Goal: Information Seeking & Learning: Learn about a topic

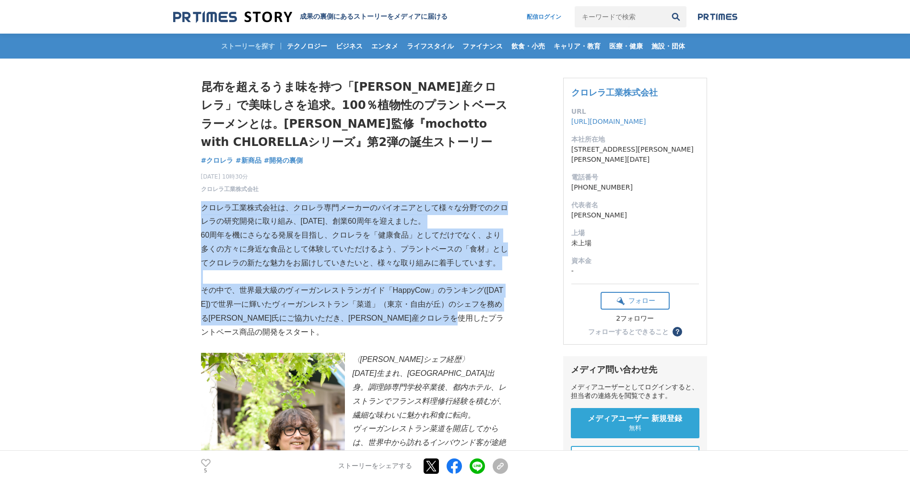
drag, startPoint x: 202, startPoint y: 207, endPoint x: 342, endPoint y: 334, distance: 188.5
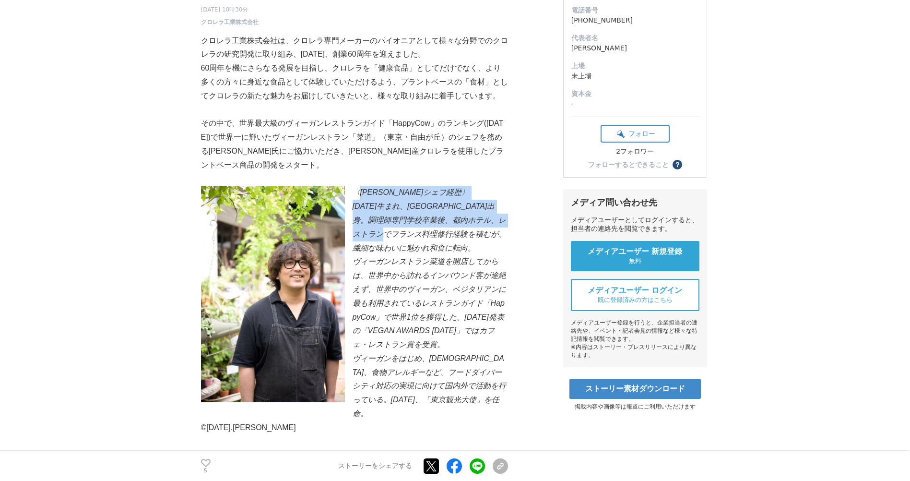
scroll to position [144, 0]
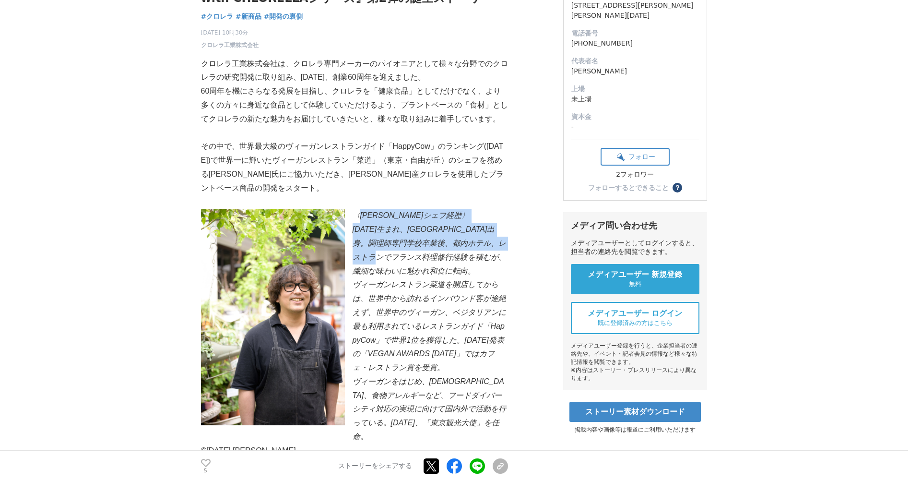
drag, startPoint x: 357, startPoint y: 166, endPoint x: 422, endPoint y: 255, distance: 109.5
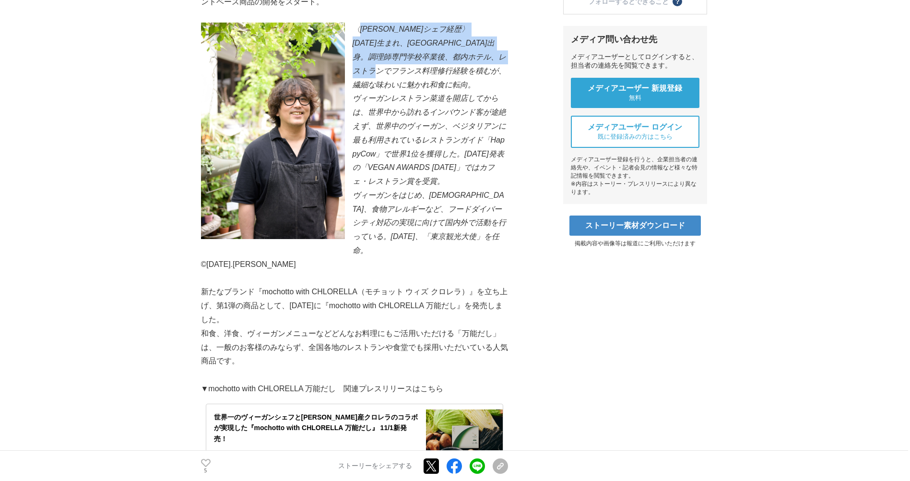
scroll to position [336, 0]
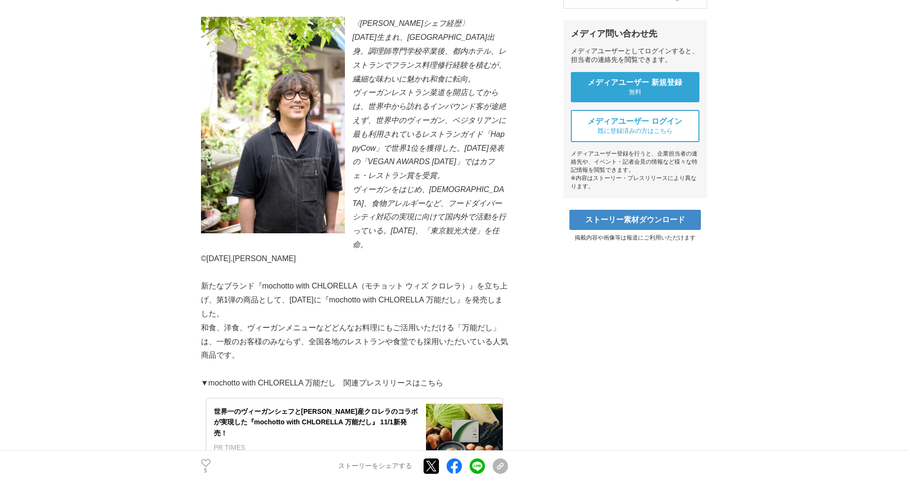
click at [400, 142] on em "ヴィーガンレストラン菜道を開店してからは、世界中から訪れるインバウンド客が途絶えず、世界中のヴィーガン、ベジタリアンに最も利用されているレストランガイド「Ha…" at bounding box center [430, 133] width 154 height 91
click at [376, 130] on em "ヴィーガンレストラン菜道を開店してからは、世界中から訪れるインバウンド客が途絶えず、世界中のヴィーガン、ベジタリアンに最も利用されているレストランガイド「Ha…" at bounding box center [430, 133] width 154 height 91
drag, startPoint x: 376, startPoint y: 130, endPoint x: 412, endPoint y: 138, distance: 36.7
click at [412, 138] on em "ヴィーガンレストラン菜道を開店してからは、世界中から訪れるインバウンド客が途絶えず、世界中のヴィーガン、ベジタリアンに最も利用されているレストランガイド「Ha…" at bounding box center [430, 133] width 154 height 91
drag, startPoint x: 412, startPoint y: 138, endPoint x: 410, endPoint y: 153, distance: 14.9
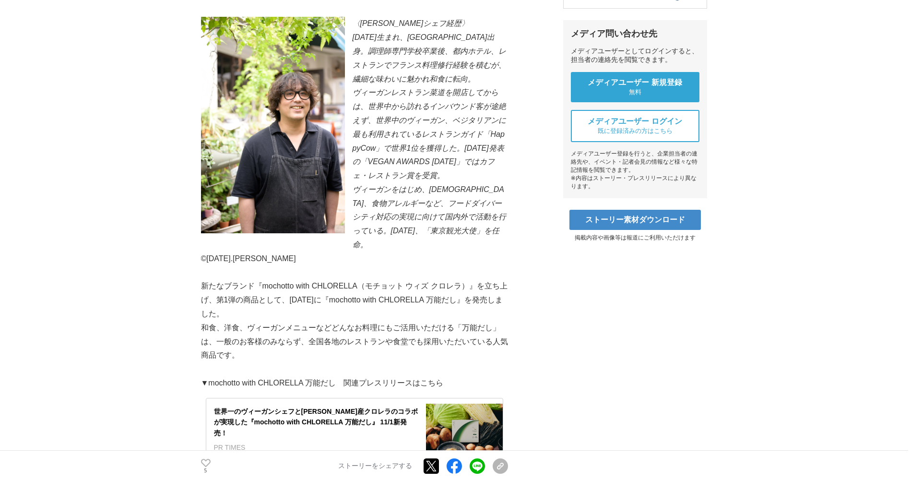
click at [410, 153] on em "ヴィーガンレストラン菜道を開店してからは、世界中から訪れるインバウンド客が途絶えず、世界中のヴィーガン、ベジタリアンに最も利用されているレストランガイド「Ha…" at bounding box center [430, 133] width 154 height 91
click at [410, 158] on em "ヴィーガンレストラン菜道を開店してからは、世界中から訪れるインバウンド客が途絶えず、世界中のヴィーガン、ベジタリアンに最も利用されているレストランガイド「Ha…" at bounding box center [430, 133] width 154 height 91
drag, startPoint x: 428, startPoint y: 171, endPoint x: 429, endPoint y: 182, distance: 10.6
click at [429, 179] on em "ヴィーガンレストラン菜道を開店してからは、世界中から訪れるインバウンド客が途絶えず、世界中のヴィーガン、ベジタリアンに最も利用されているレストランガイド「Ha…" at bounding box center [430, 133] width 154 height 91
drag, startPoint x: 429, startPoint y: 182, endPoint x: 428, endPoint y: 207, distance: 25.4
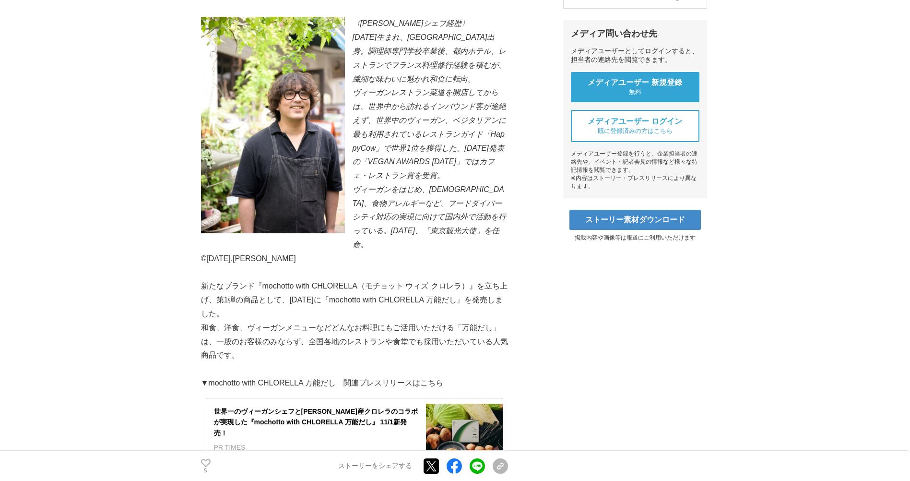
click at [428, 207] on p "ヴィーガンをはじめ、[DEMOGRAPHIC_DATA]、食物アレルギーなど、フードダイバーシティ対応の実現に向けて国内外で活動を行っている。[DATE]、「…" at bounding box center [354, 217] width 307 height 69
drag, startPoint x: 417, startPoint y: 214, endPoint x: 426, endPoint y: 253, distance: 39.3
click at [426, 252] on p "ヴィーガンをはじめ、[DEMOGRAPHIC_DATA]、食物アレルギーなど、フードダイバーシティ対応の実現に向けて国内外で活動を行っている。[DATE]、「…" at bounding box center [354, 217] width 307 height 69
drag, startPoint x: 249, startPoint y: 292, endPoint x: 215, endPoint y: 289, distance: 33.2
click at [248, 292] on p "新たなブランド『mochotto with CHLORELLA（モチョット ウィズ クロレラ）』を立ち上げ、第1弾の商品として、[DATE]に『mochott…" at bounding box center [354, 299] width 307 height 41
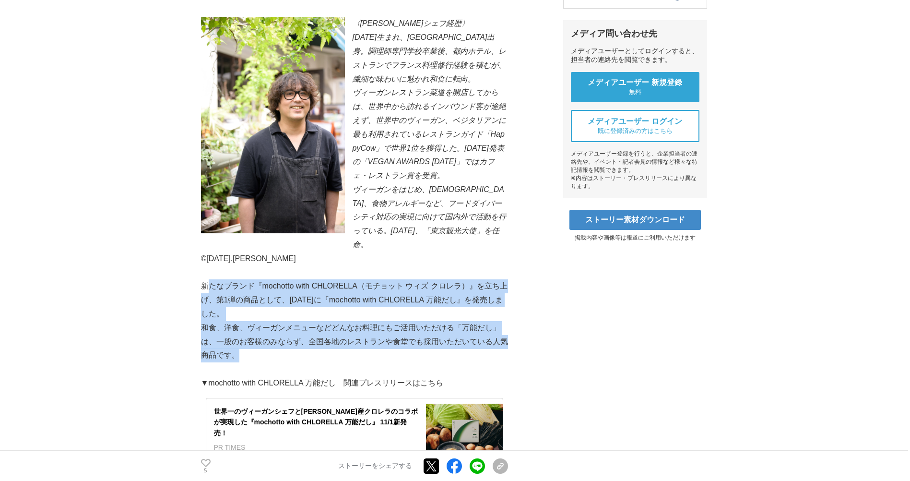
drag, startPoint x: 208, startPoint y: 288, endPoint x: 333, endPoint y: 360, distance: 144.0
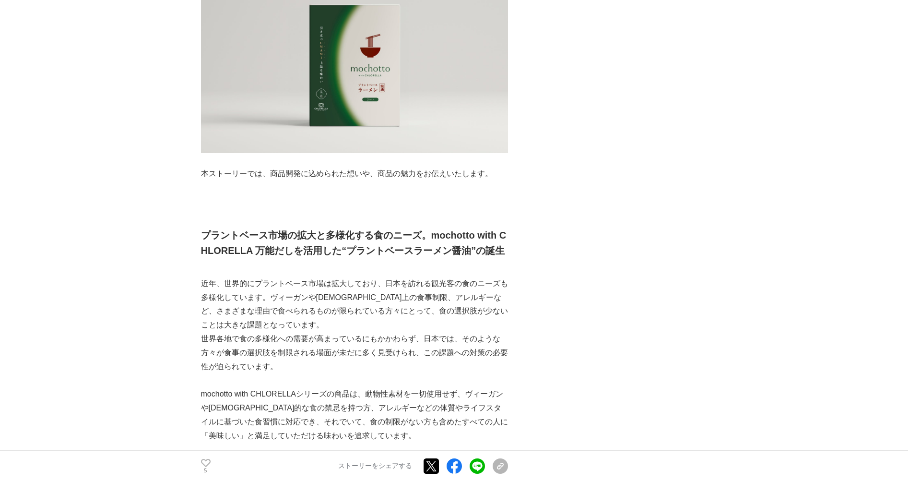
scroll to position [960, 0]
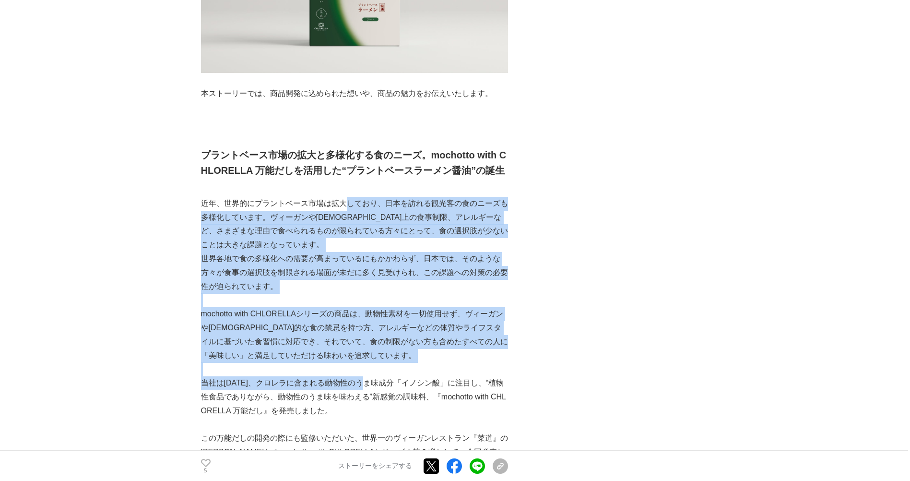
drag, startPoint x: 347, startPoint y: 227, endPoint x: 363, endPoint y: 400, distance: 173.4
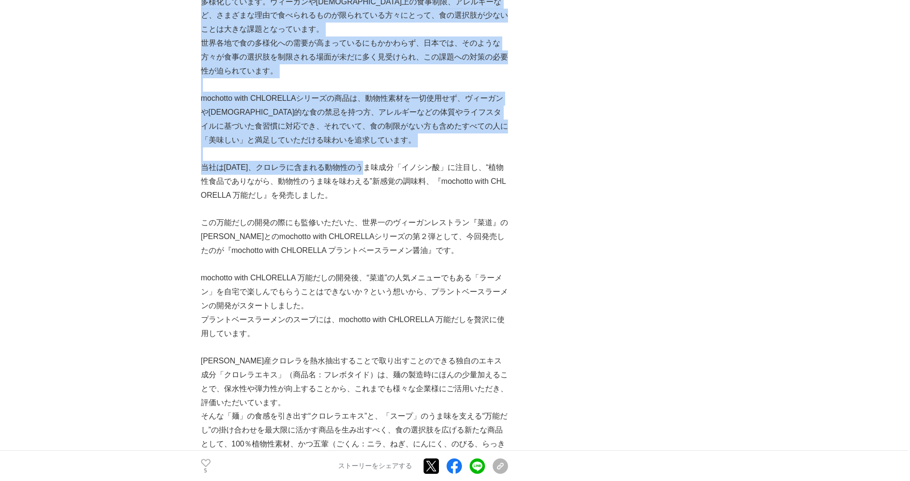
scroll to position [1199, 0]
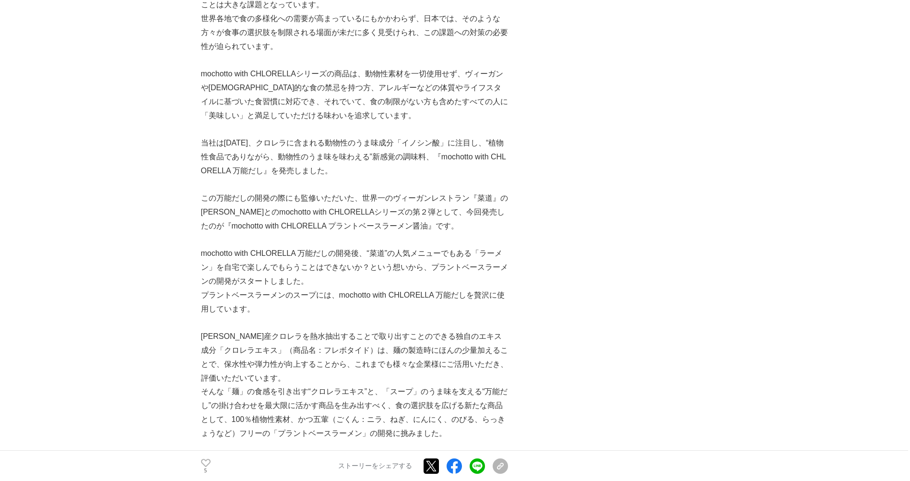
click at [367, 178] on p "当社は[DATE]、クロレラに含まれる動物性のうま味成分「イノシン酸」に注目し、“植物性食品でありながら、動物性のうま味を味わえる”新感覚の調味料、『moch…" at bounding box center [354, 156] width 307 height 41
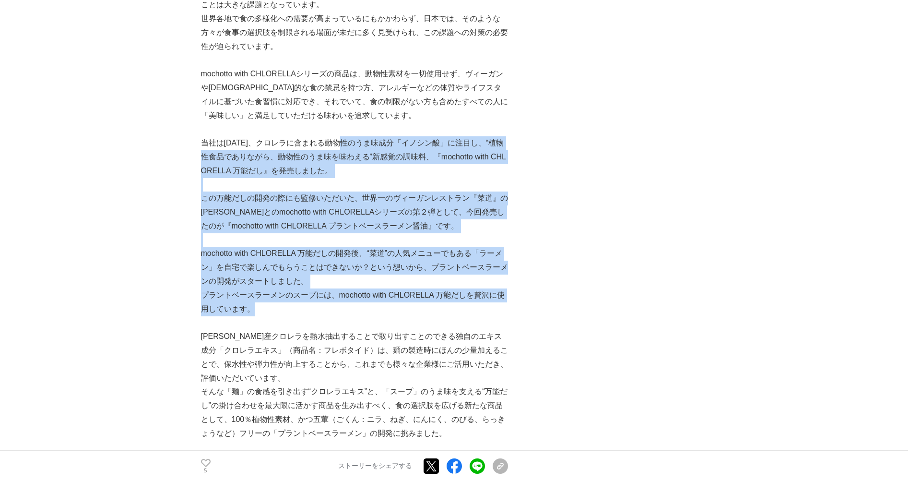
drag, startPoint x: 340, startPoint y: 163, endPoint x: 368, endPoint y: 331, distance: 170.8
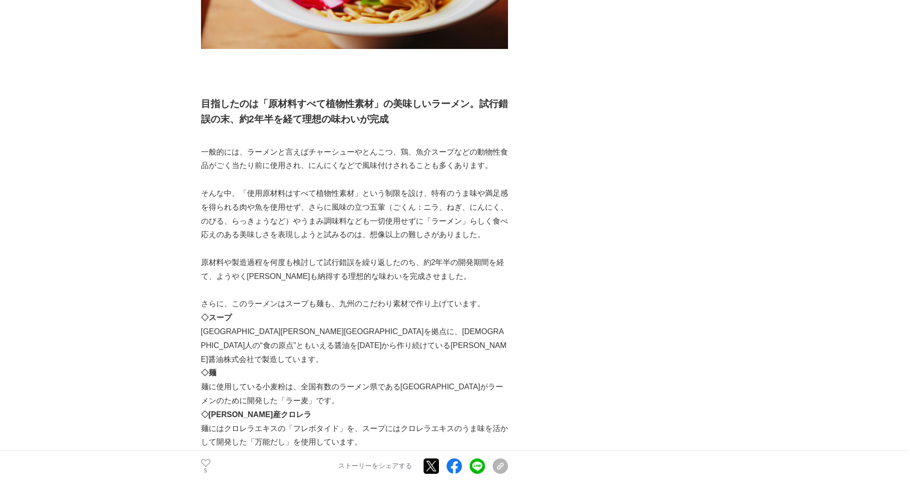
scroll to position [1775, 0]
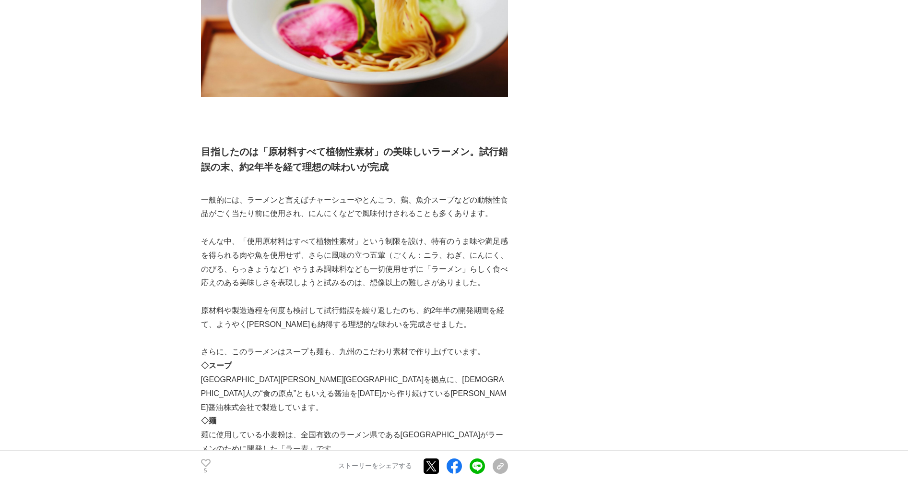
click at [318, 221] on p "一般的には、ラーメンと言えばチャーシューやとんこつ、鶏、魚介スープなどの動物性食品がごく当たり前に使用され、にんにくなどで風味付けされることも多くあります。" at bounding box center [354, 207] width 307 height 28
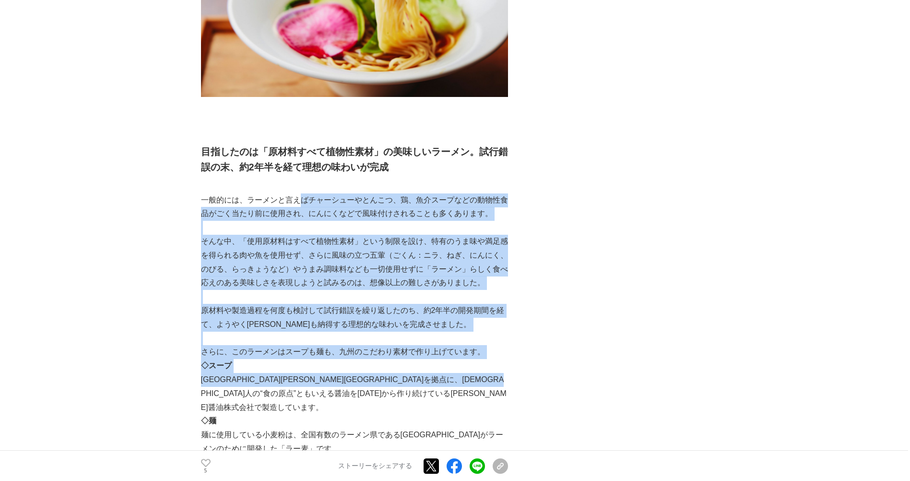
drag, startPoint x: 301, startPoint y: 214, endPoint x: 364, endPoint y: 415, distance: 210.5
click at [364, 415] on div "クロレラ工業株式会社は、クロレラ専門メーカーのパイオニアとして様々な分野でのクロレラの研究開発に取り組み、[DATE]、創業60周年を迎えました。 60周年を…" at bounding box center [354, 228] width 307 height 3624
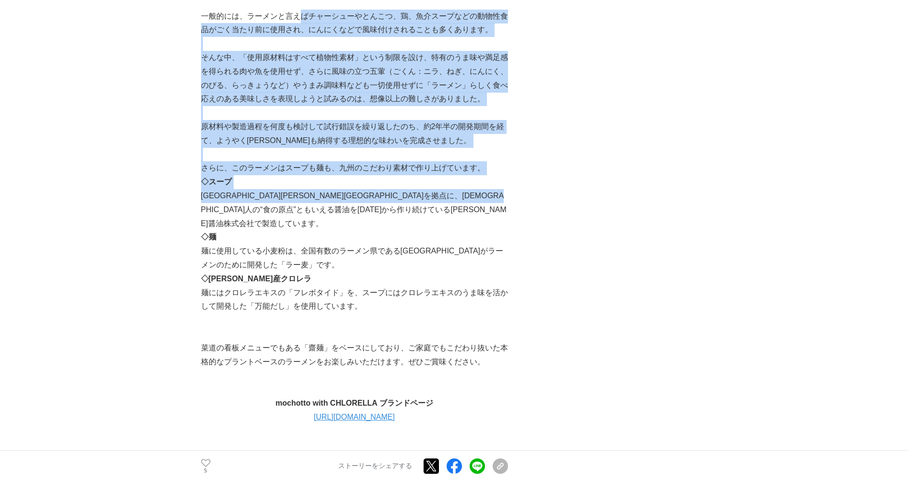
scroll to position [1967, 0]
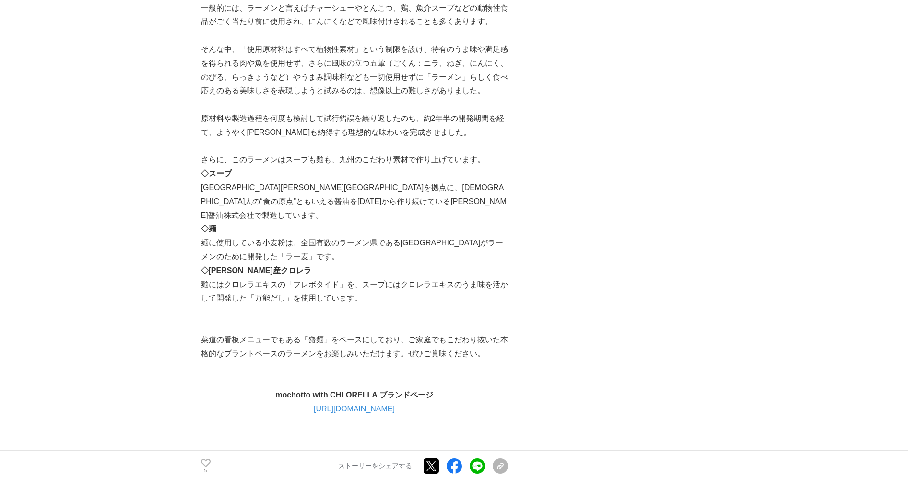
click at [275, 264] on p "麺に使用している小麦粉は、全国有数のラーメン県である[GEOGRAPHIC_DATA]がラーメンのために開発した「ラー麦」です。" at bounding box center [354, 250] width 307 height 28
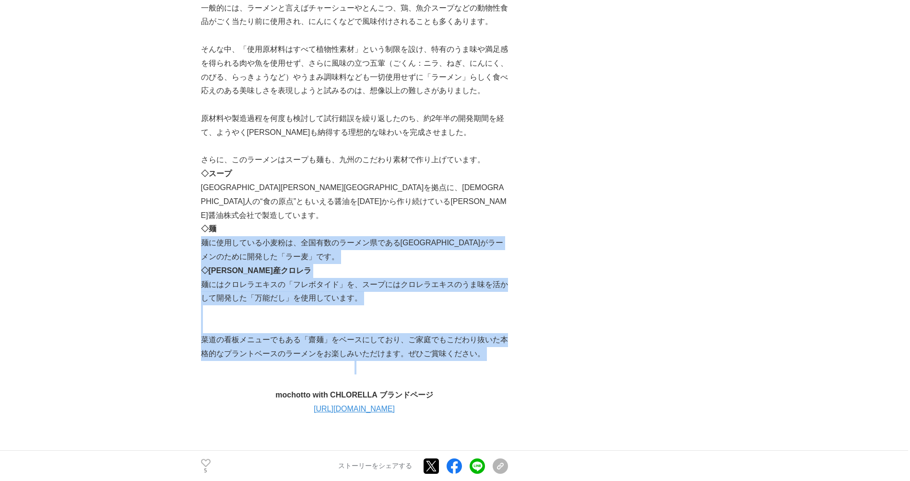
drag, startPoint x: 202, startPoint y: 253, endPoint x: 352, endPoint y: 373, distance: 192.1
click at [352, 373] on div "クロレラ工業株式会社は、クロレラ専門メーカーのパイオニアとして様々な分野でのクロレラの研究開発に取り組み、[DATE]、創業60周年を迎えました。 60周年を…" at bounding box center [354, 36] width 307 height 3624
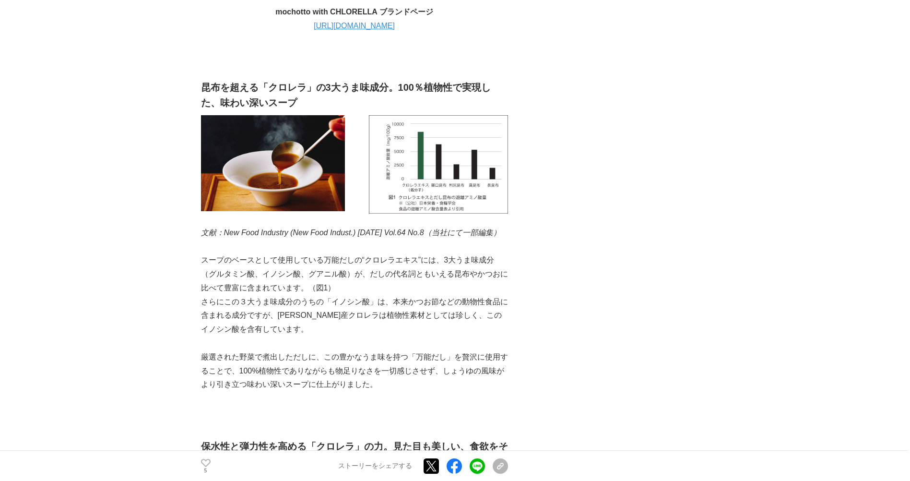
scroll to position [2351, 0]
click at [308, 317] on p "さらにこの３大うま味成分のうちの「イノシン酸」は、本来かつお節などの動物性食品に含まれる成分ですが、[PERSON_NAME]産クロレラは植物性素材としては珍…" at bounding box center [354, 314] width 307 height 41
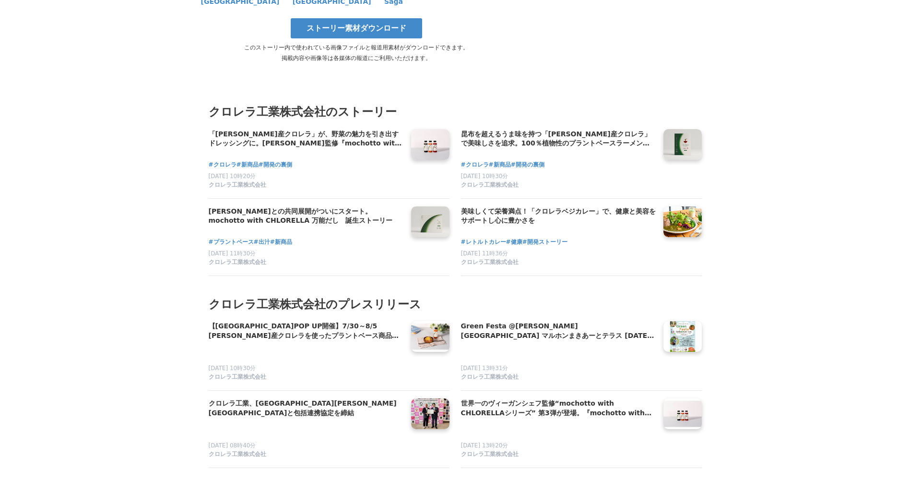
scroll to position [4078, 0]
